Goal: Information Seeking & Learning: Learn about a topic

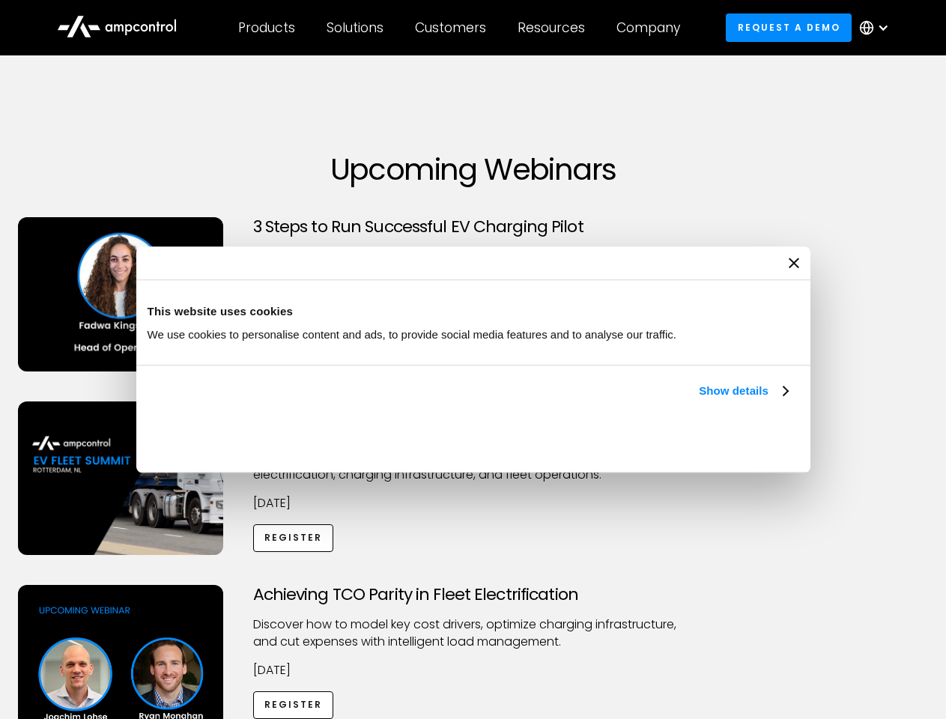
click at [699, 400] on link "Show details" at bounding box center [743, 391] width 88 height 18
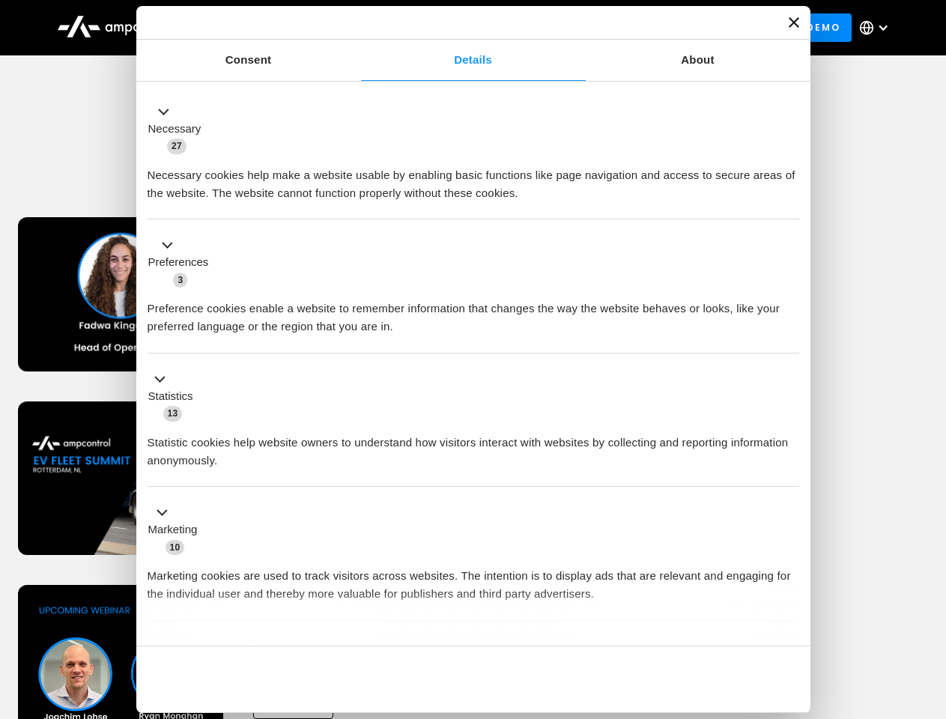
click at [790, 202] on div "Necessary cookies help make a website usable by enabling basic functions like p…" at bounding box center [474, 178] width 652 height 47
click at [930, 604] on div "Achieving TCO Parity in Fleet Electrification Discover how to model key cost dr…" at bounding box center [473, 702] width 941 height 235
click at [461, 28] on div "Customers" at bounding box center [450, 27] width 71 height 16
click at [266, 28] on div "Products" at bounding box center [266, 27] width 57 height 16
click at [356, 28] on div "Solutions" at bounding box center [355, 27] width 57 height 16
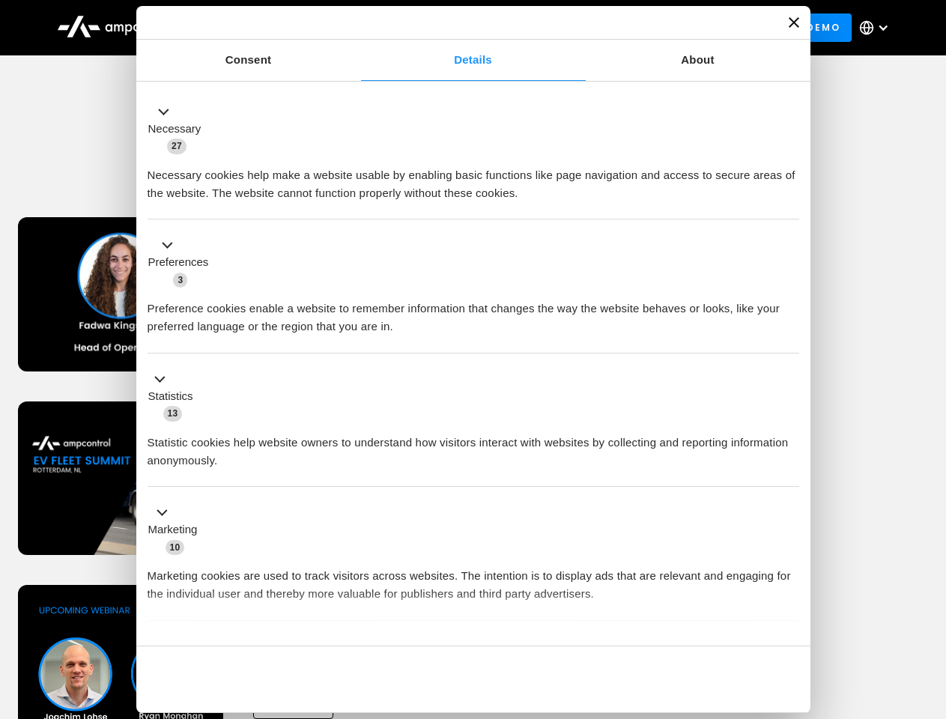
click at [453, 28] on div "Customers" at bounding box center [450, 27] width 71 height 16
click at [554, 28] on div "Resources" at bounding box center [551, 27] width 67 height 16
click at [653, 28] on div "Company" at bounding box center [648, 27] width 64 height 16
click at [878, 28] on div at bounding box center [883, 28] width 12 height 12
